Goal: Information Seeking & Learning: Learn about a topic

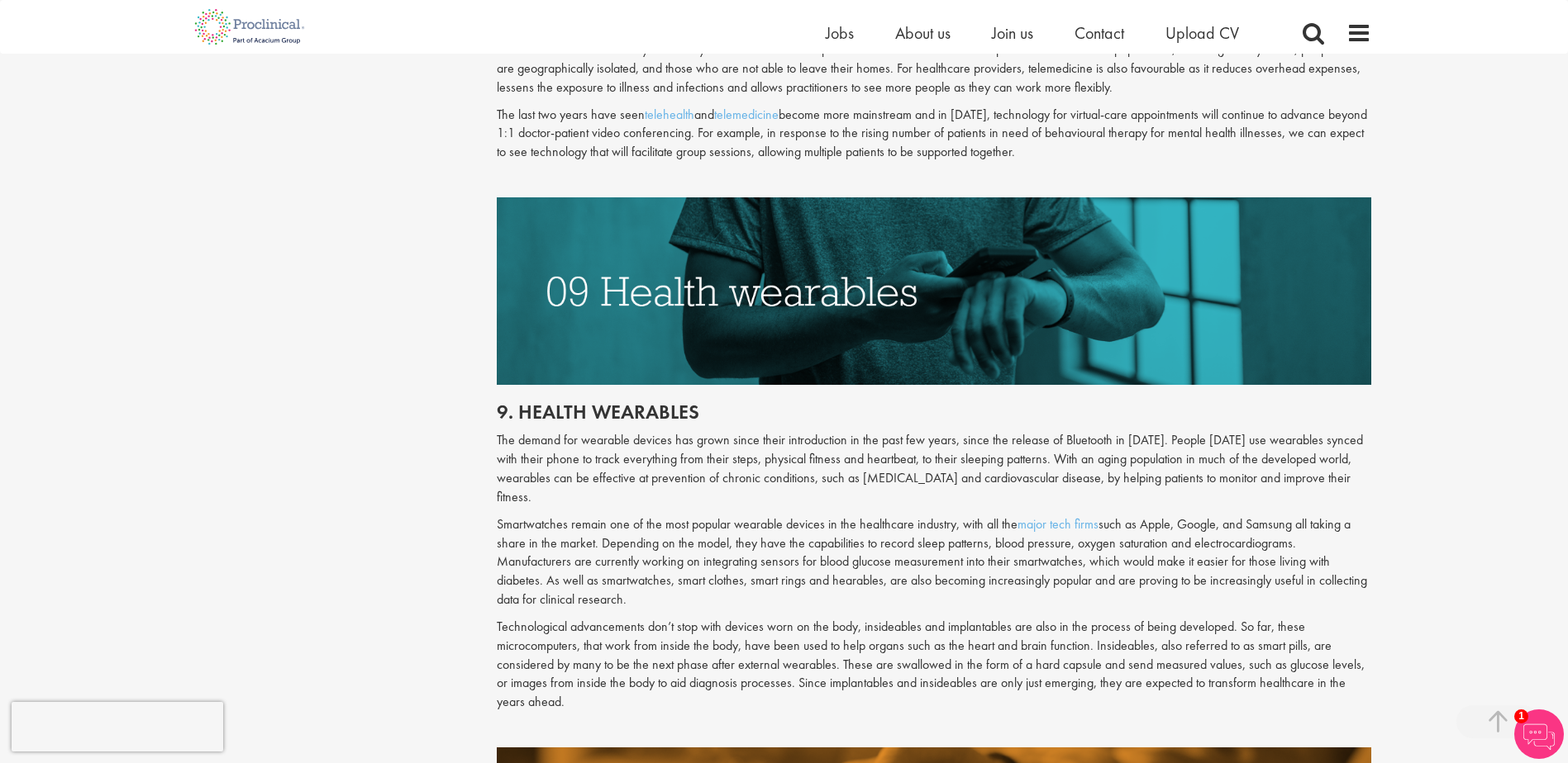
scroll to position [4378, 0]
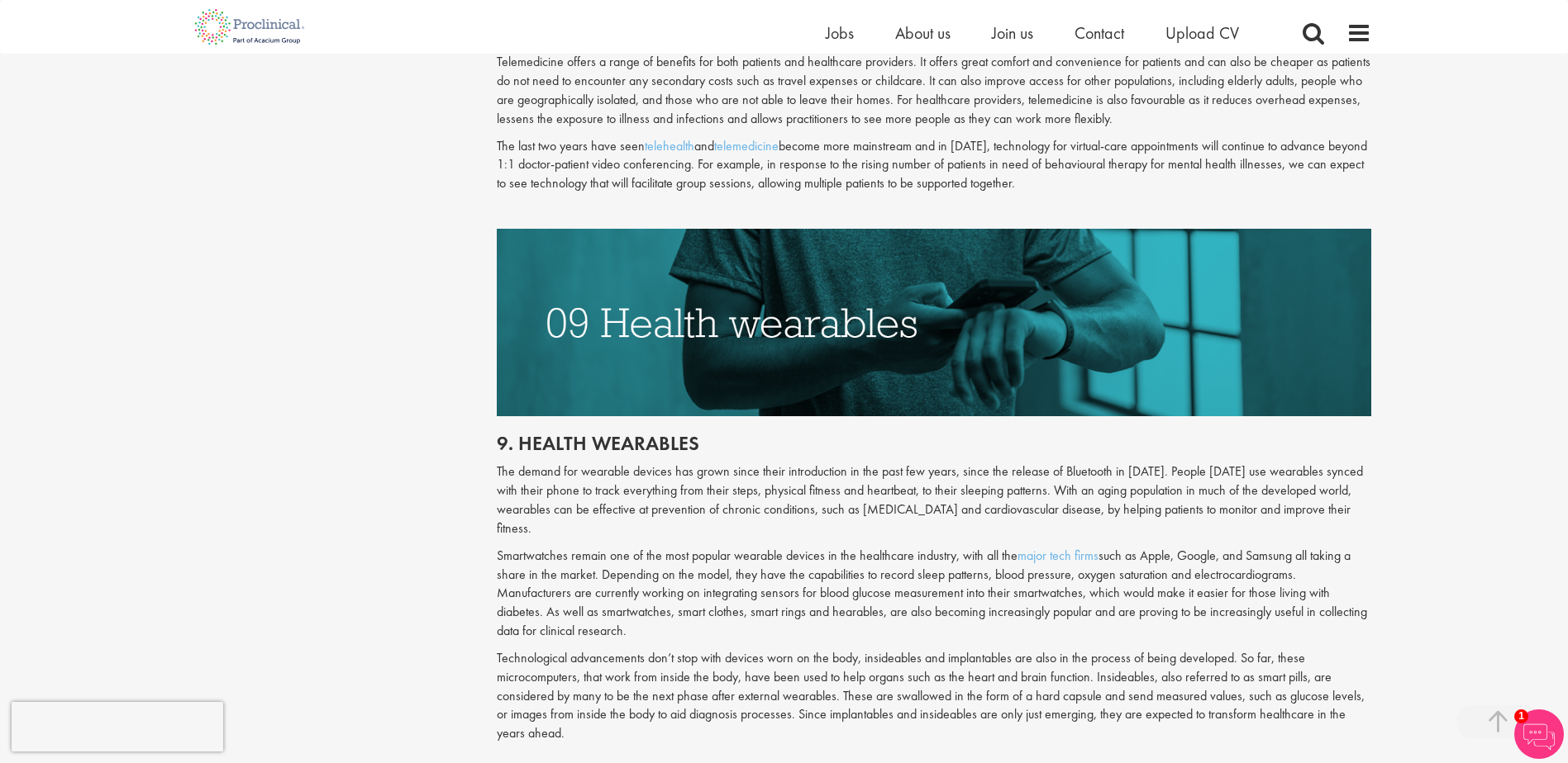
drag, startPoint x: 616, startPoint y: 698, endPoint x: 509, endPoint y: 434, distance: 284.9
click at [509, 434] on div "9. Health wearables The demand for wearable devices has grown since their intro…" at bounding box center [934, 597] width 899 height 363
copy div ". Health wearables The demand for wearable devices has grown since their introd…"
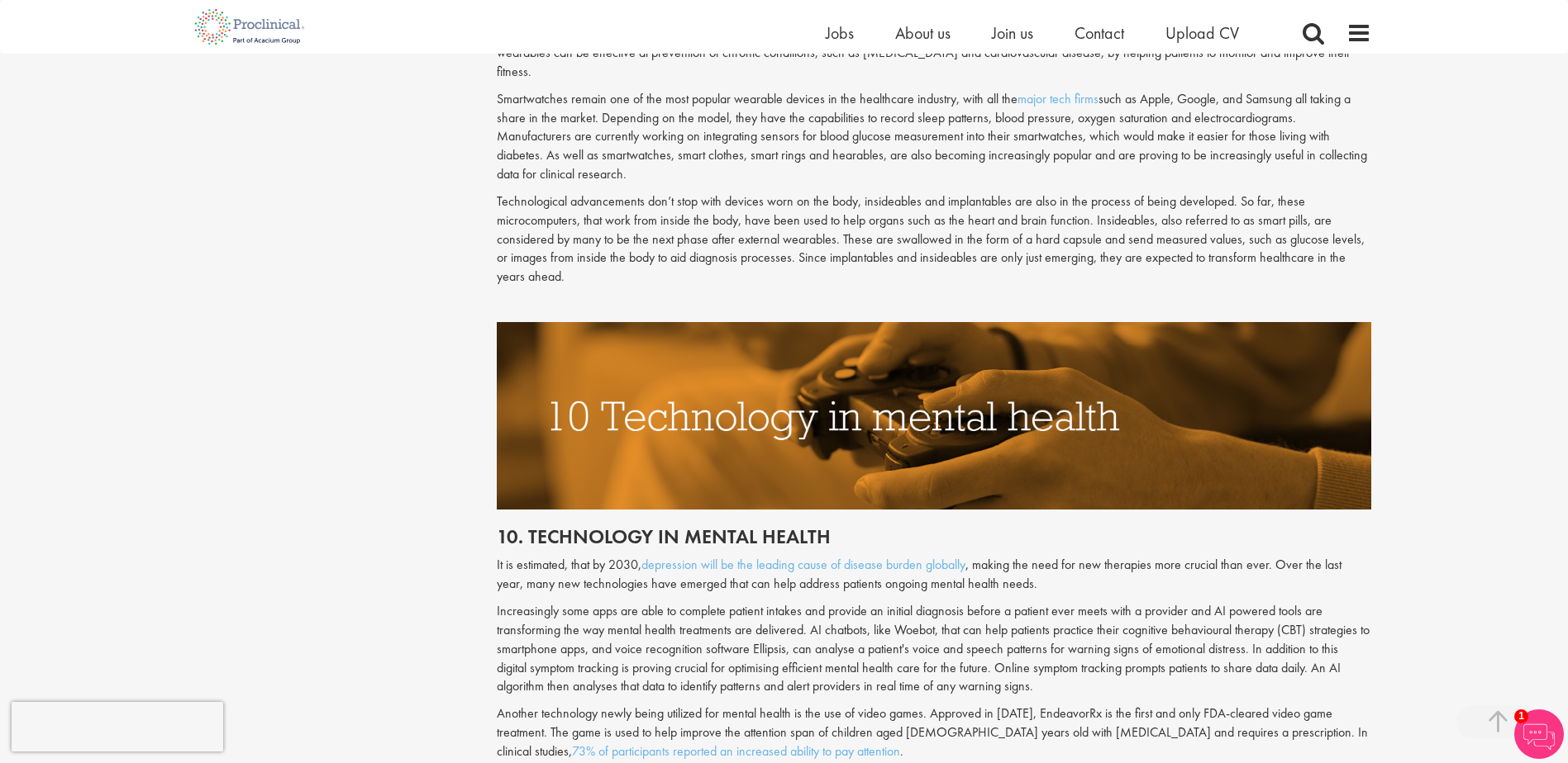
scroll to position [4626, 0]
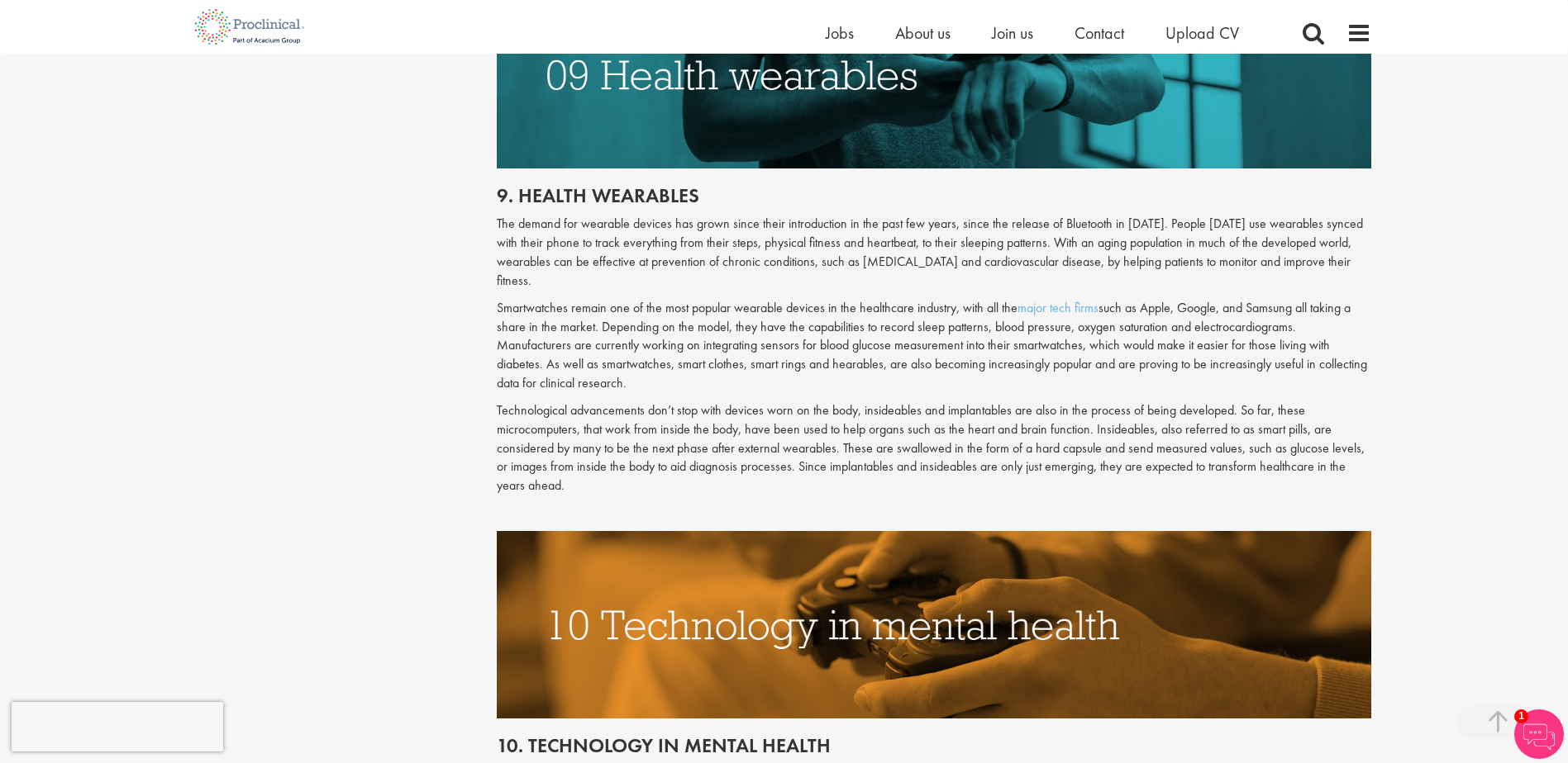
click at [583, 185] on h2 "9. Health wearables" at bounding box center [934, 196] width 875 height 22
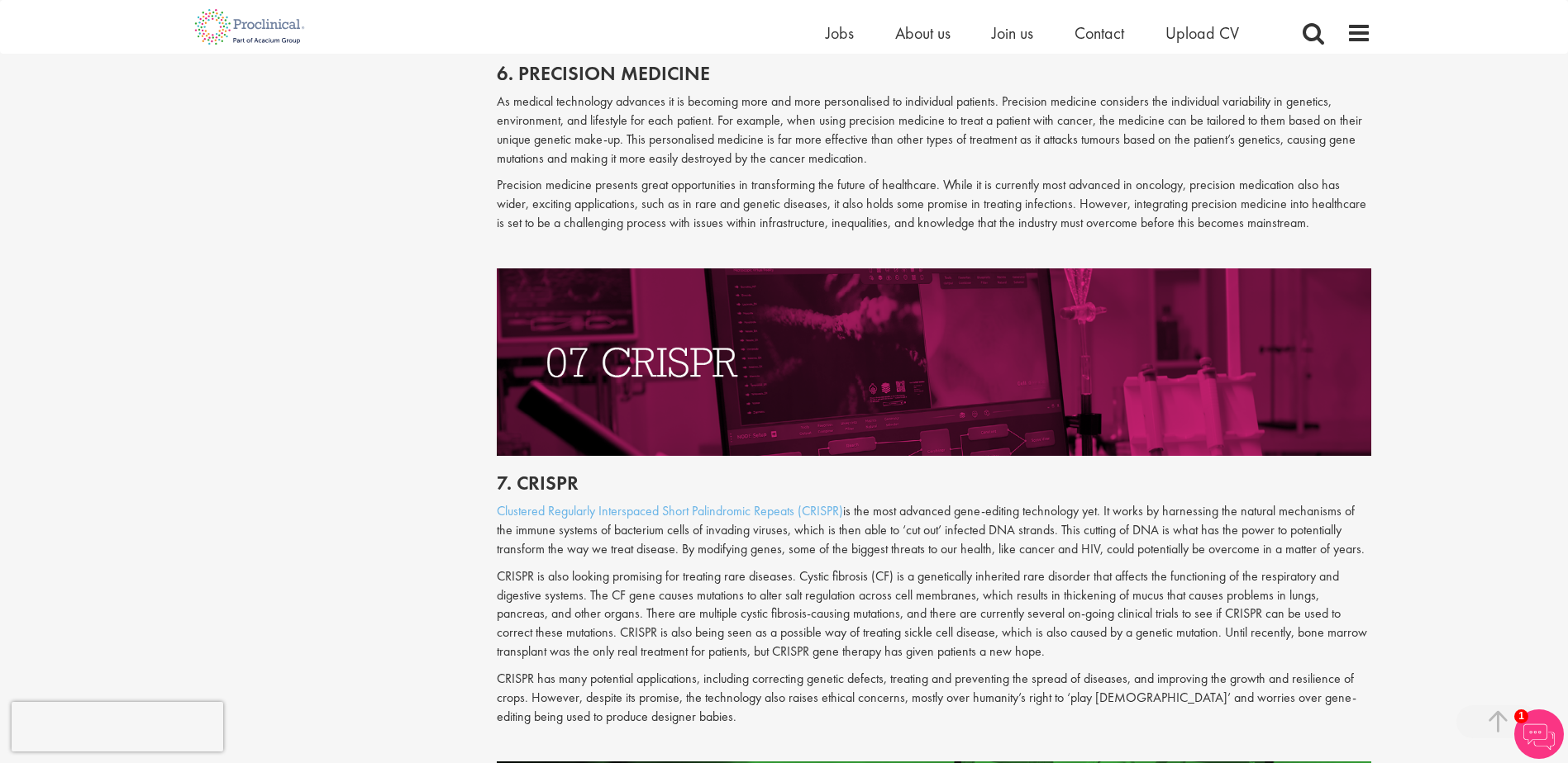
scroll to position [3387, 0]
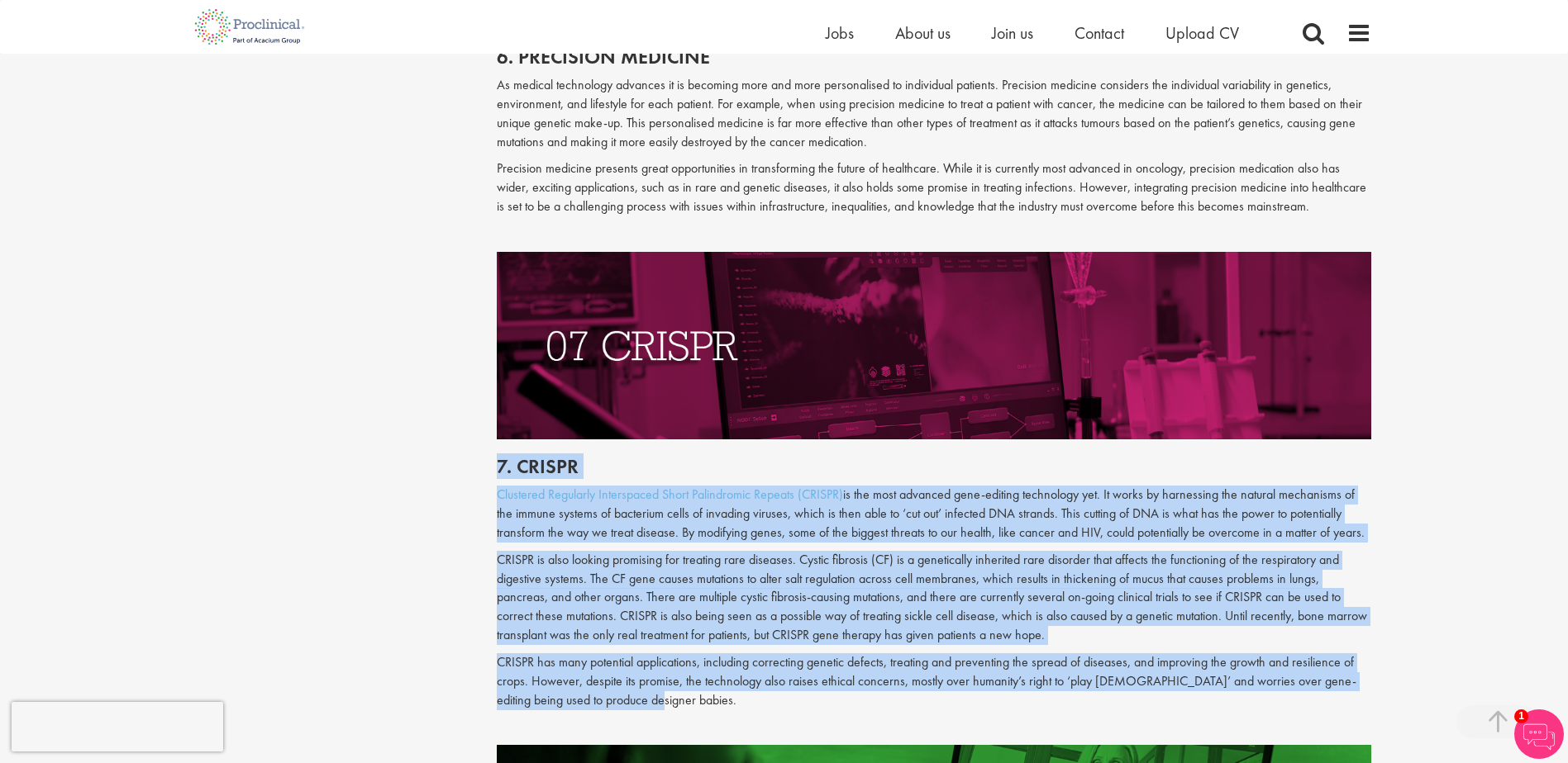
drag, startPoint x: 677, startPoint y: 689, endPoint x: 464, endPoint y: 446, distance: 323.1
drag, startPoint x: 464, startPoint y: 446, endPoint x: 524, endPoint y: 445, distance: 60.0
copy div "7. CRISPR Clustered Regularly Interspaced Short Palindromic Repeats (CRISPR) is…"
click at [868, 486] on p "Clustered Regularly Interspaced Short Palindromic Repeats (CRISPR) is the most …" at bounding box center [934, 515] width 875 height 57
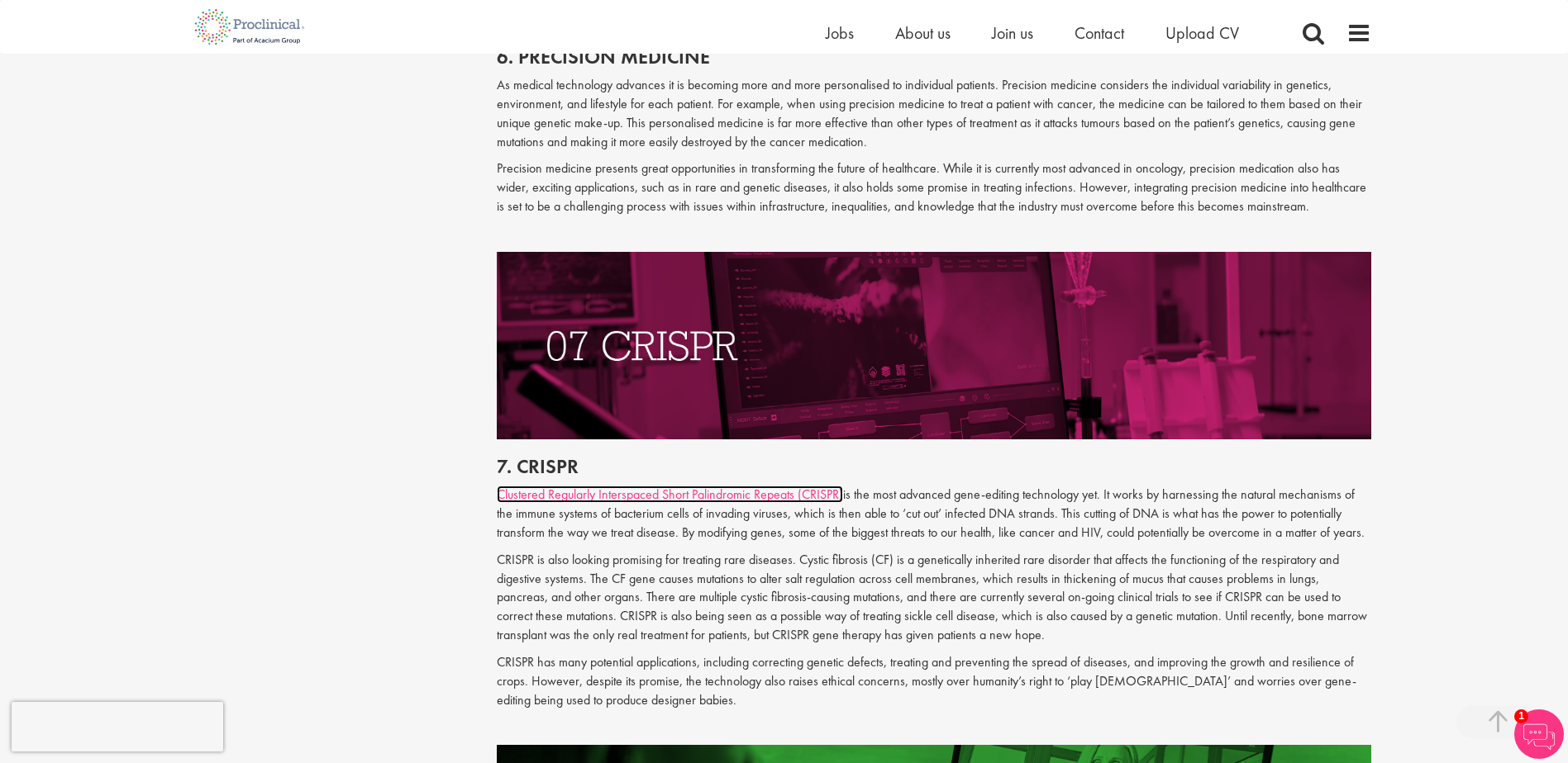
click at [781, 486] on link "Clustered Regularly Interspaced Short Palindromic Repeats (CRISPR)" at bounding box center [670, 495] width 346 height 18
